Goal: Find specific page/section: Find specific page/section

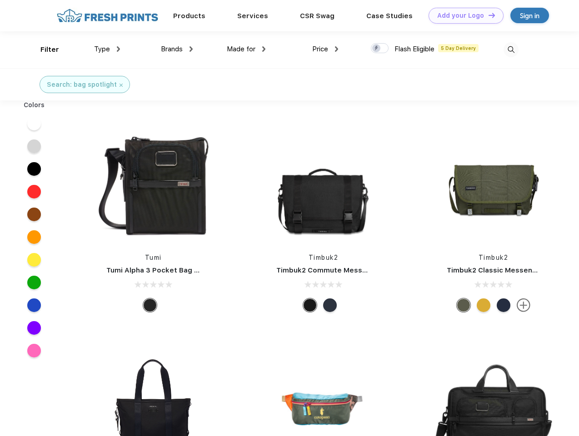
scroll to position [0, 0]
click at [463, 15] on link "Add your Logo Design Tool" at bounding box center [466, 16] width 75 height 16
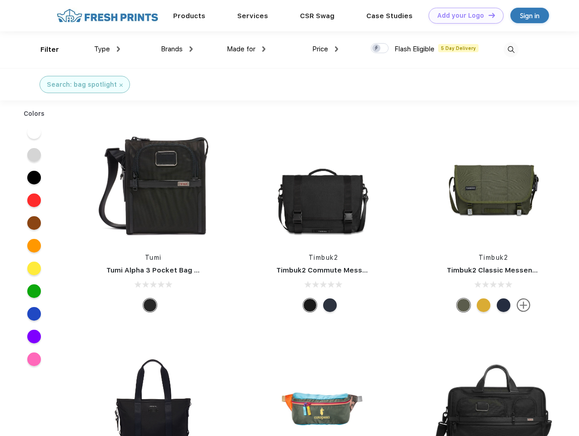
click at [0, 0] on div "Design Tool" at bounding box center [0, 0] width 0 height 0
click at [488, 15] on link "Add your Logo Design Tool" at bounding box center [466, 16] width 75 height 16
click at [44, 50] on div "Filter" at bounding box center [49, 50] width 19 height 10
click at [107, 49] on span "Type" at bounding box center [102, 49] width 16 height 8
click at [177, 49] on span "Brands" at bounding box center [172, 49] width 22 height 8
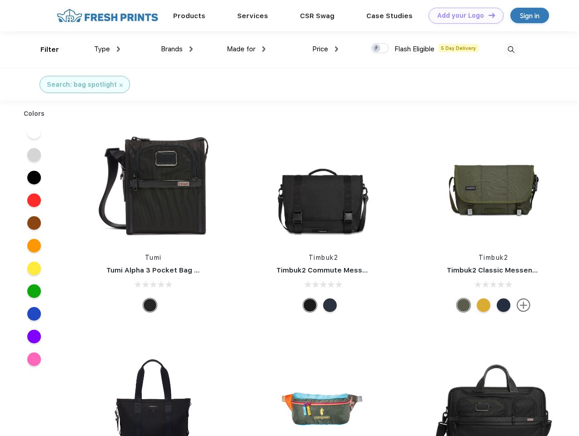
click at [246, 49] on span "Made for" at bounding box center [241, 49] width 29 height 8
click at [325, 49] on span "Price" at bounding box center [320, 49] width 16 height 8
click at [380, 49] on div at bounding box center [380, 48] width 18 height 10
click at [377, 49] on input "checkbox" at bounding box center [374, 46] width 6 height 6
click at [511, 50] on img at bounding box center [511, 49] width 15 height 15
